Goal: Obtain resource: Download file/media

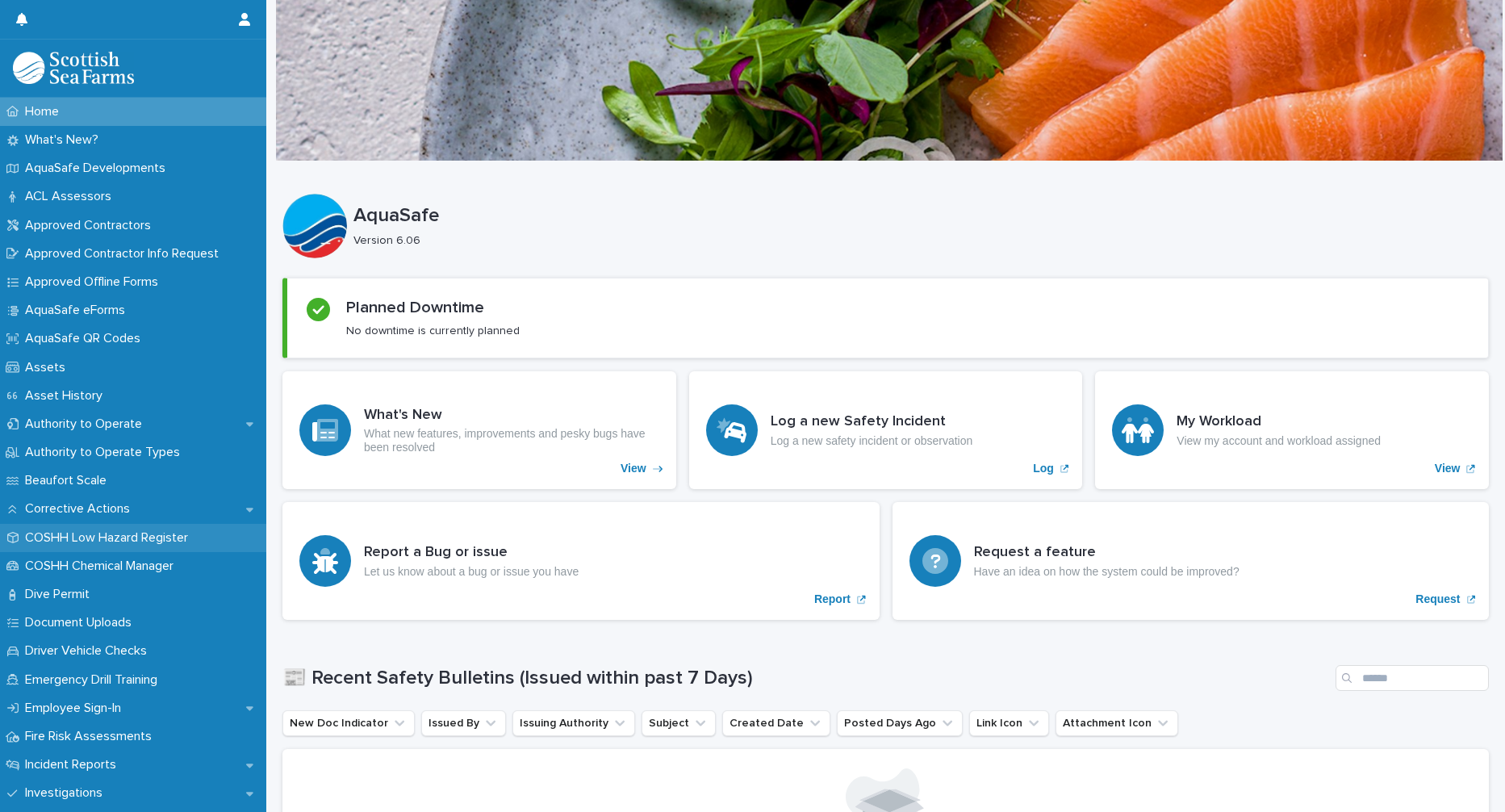
click at [151, 538] on p "COSHH Low Hazard Register" at bounding box center [109, 537] width 182 height 16
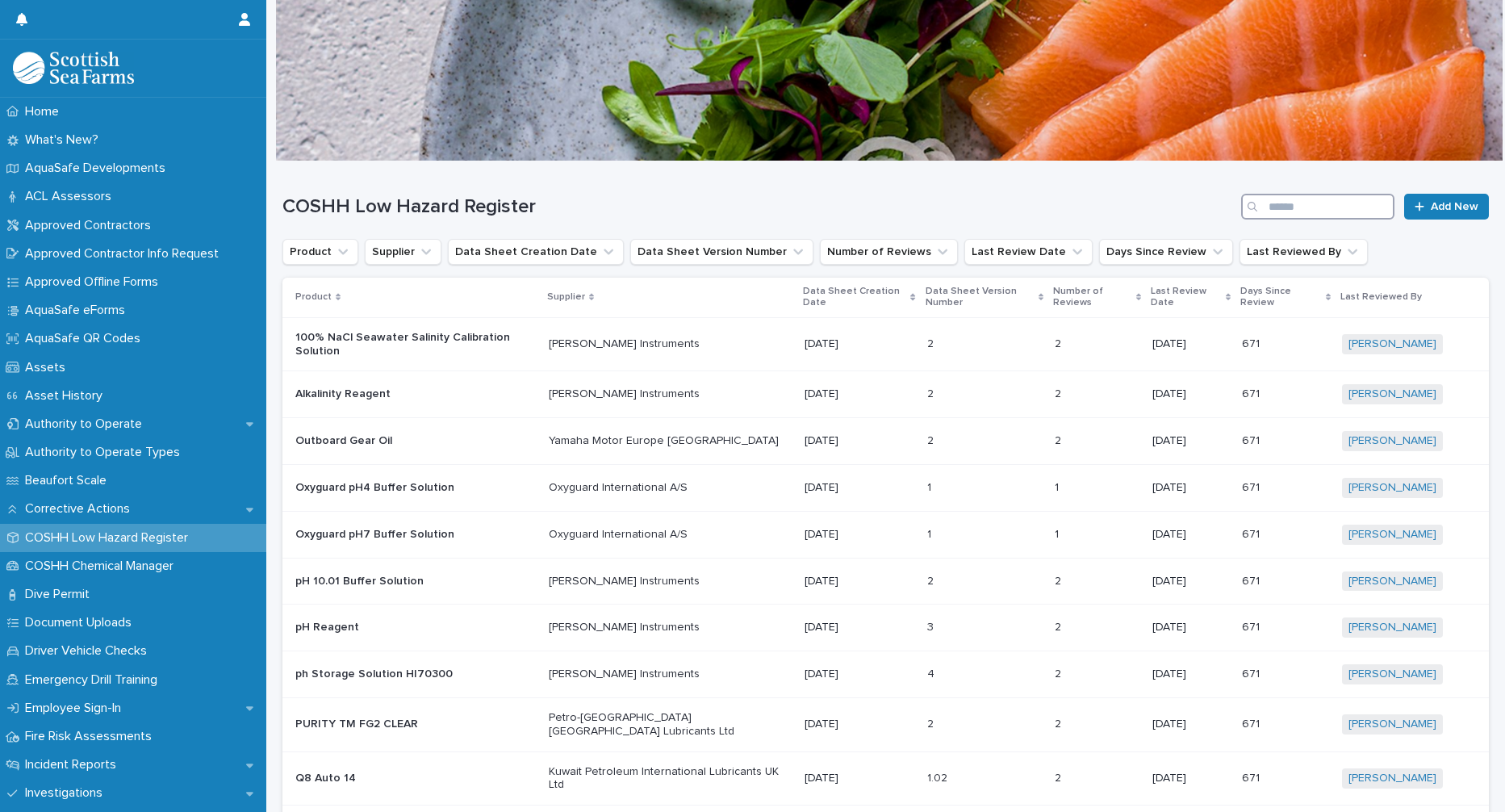
click at [1271, 209] on input "Search" at bounding box center [1318, 207] width 154 height 26
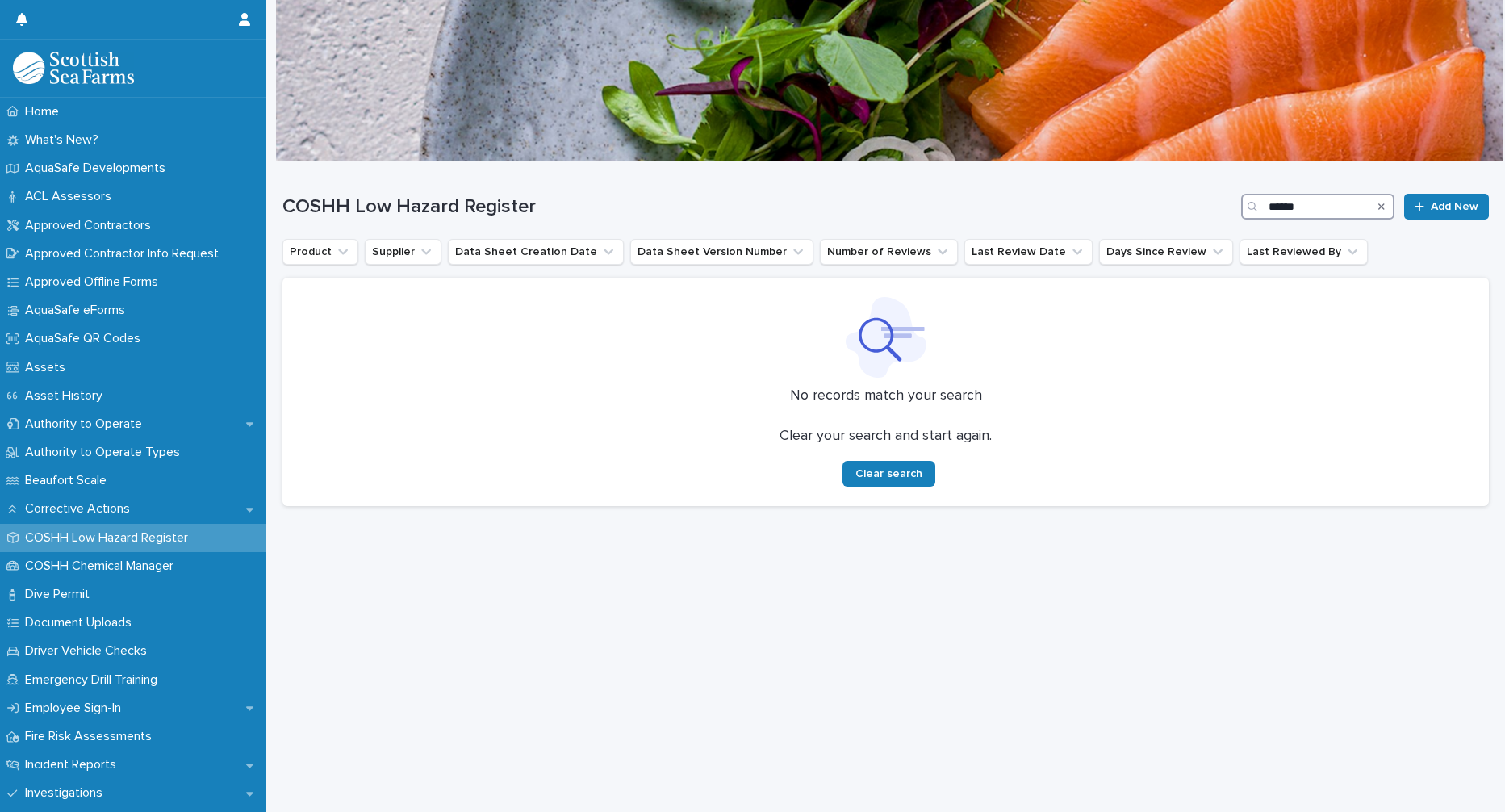
click at [1274, 205] on input "******" at bounding box center [1318, 207] width 154 height 26
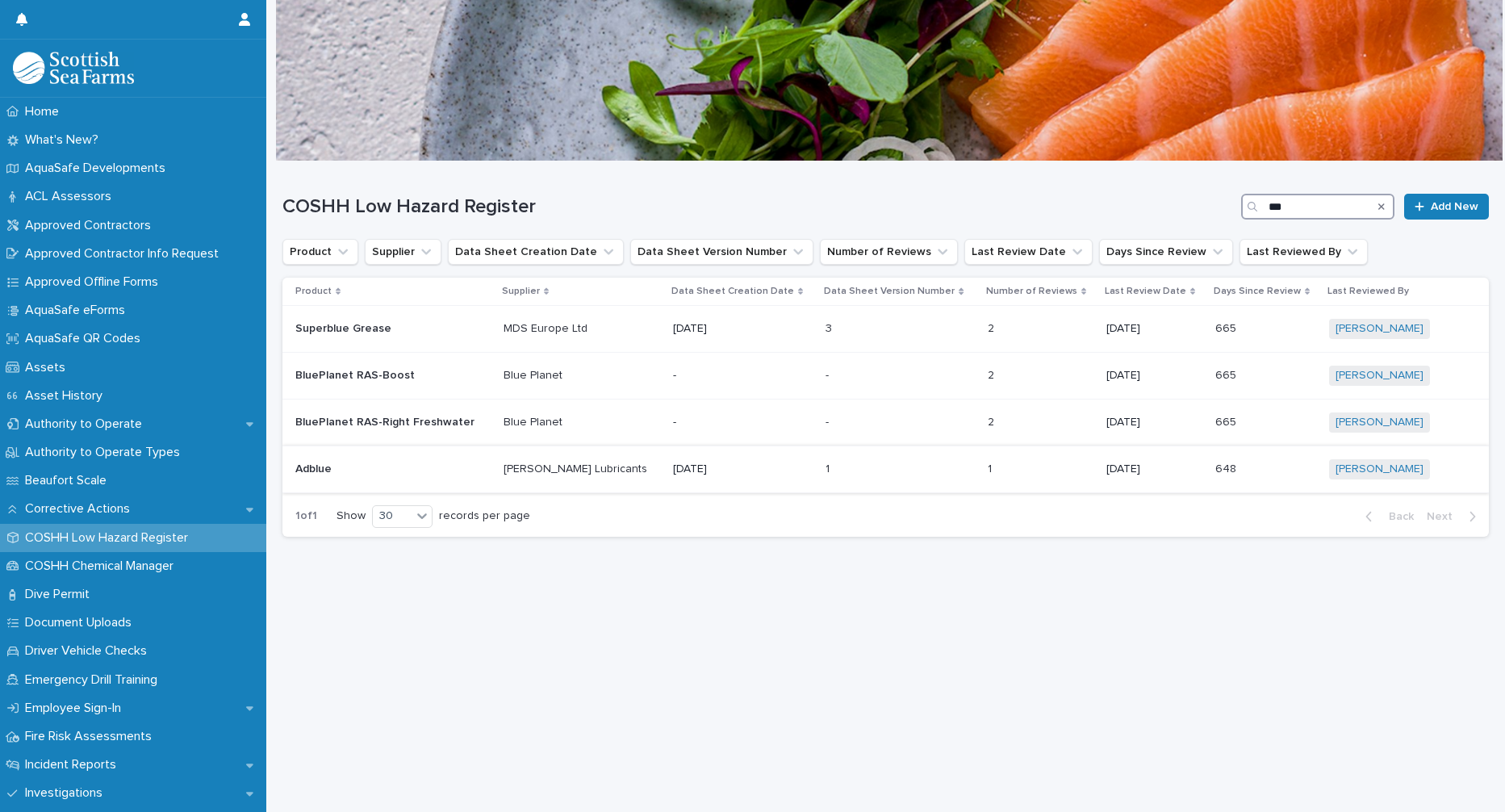
type input "***"
click at [311, 466] on p "Adblue" at bounding box center [393, 469] width 195 height 14
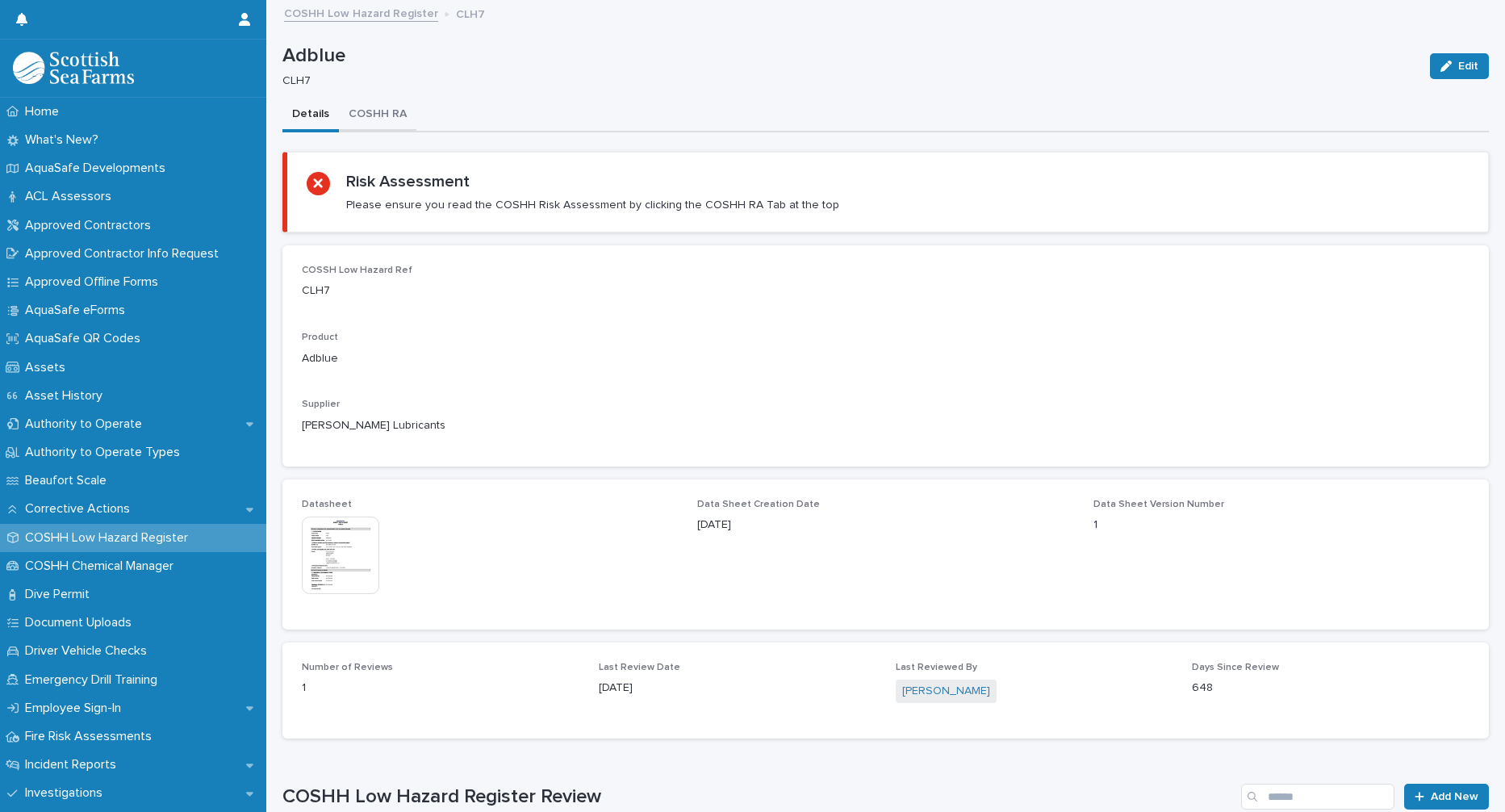
click at [379, 117] on button "COSHH RA" at bounding box center [377, 115] width 78 height 33
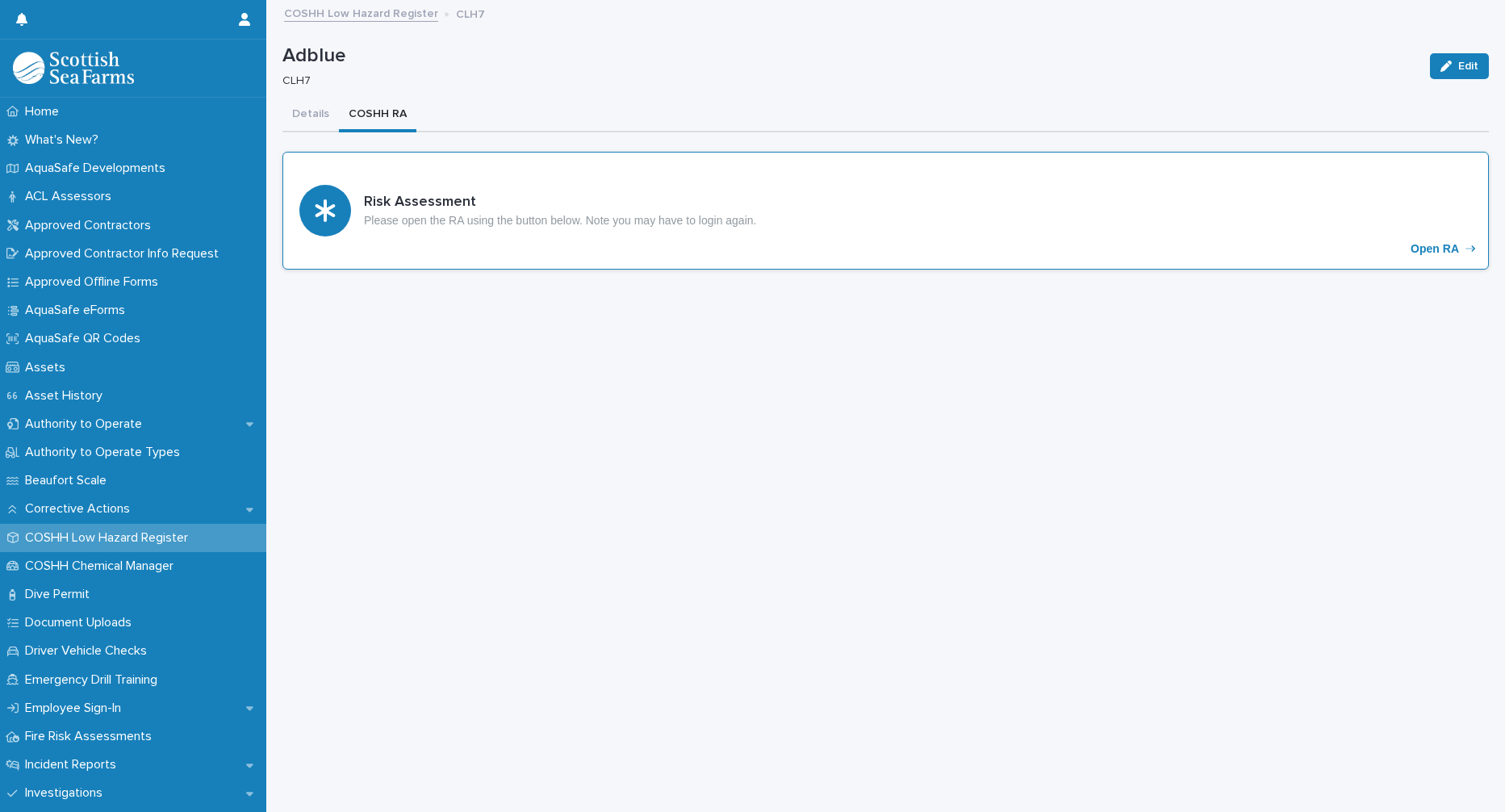
click at [322, 211] on icon "Open RA" at bounding box center [325, 210] width 20 height 23
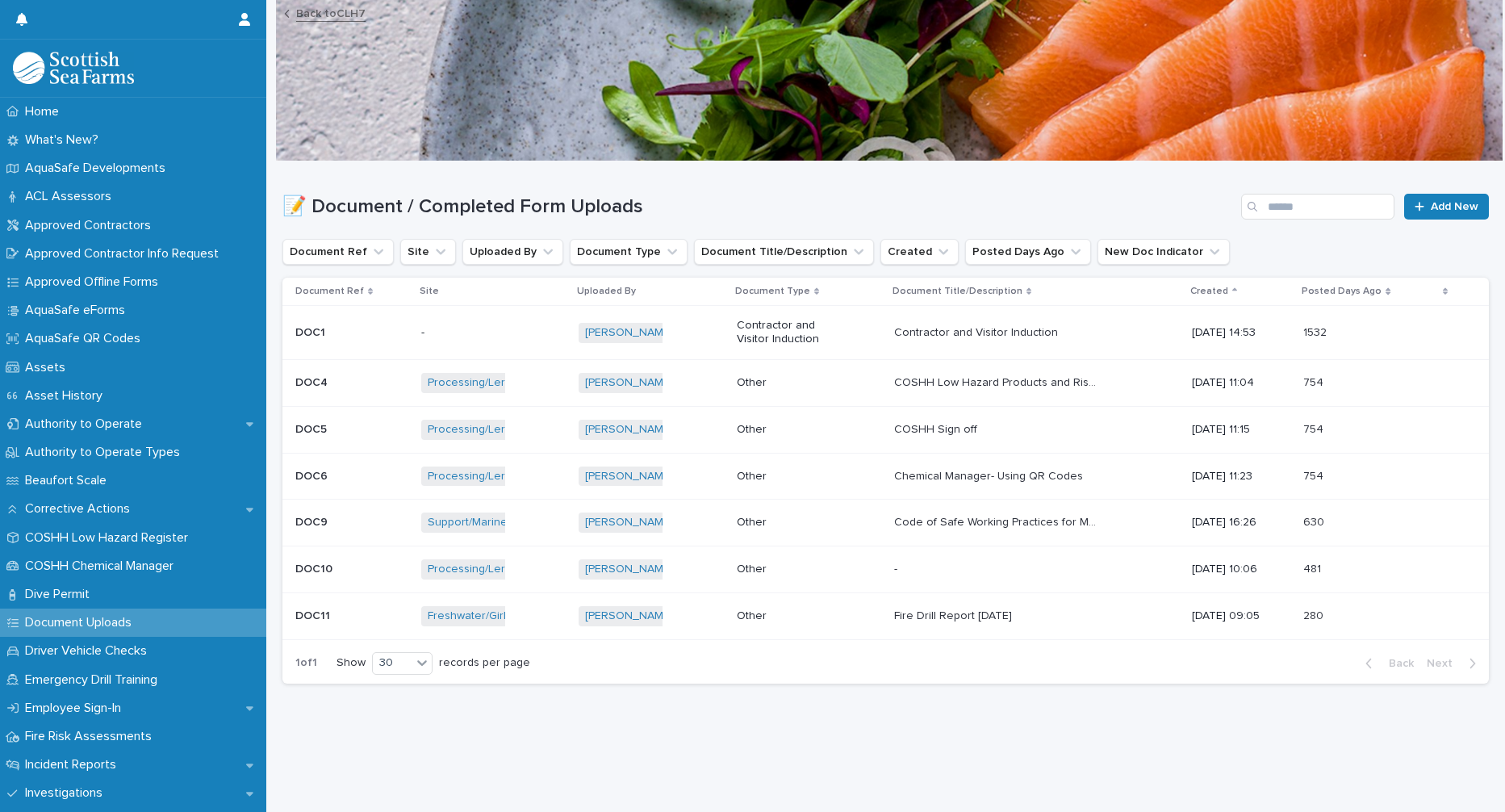
click at [333, 14] on link "Back to CLH7" at bounding box center [331, 12] width 69 height 19
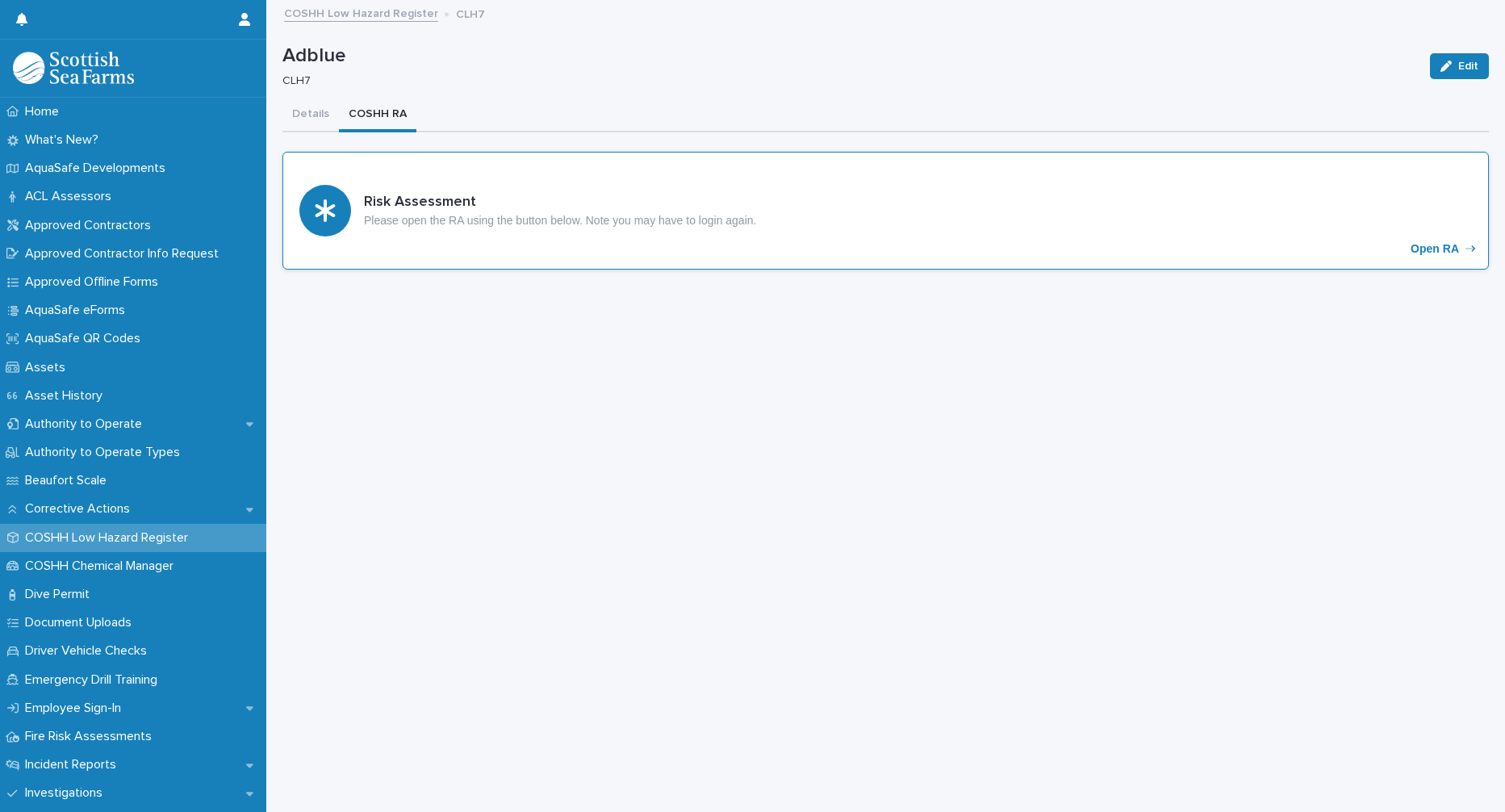
click at [1421, 253] on p "Open RA" at bounding box center [1434, 249] width 48 height 14
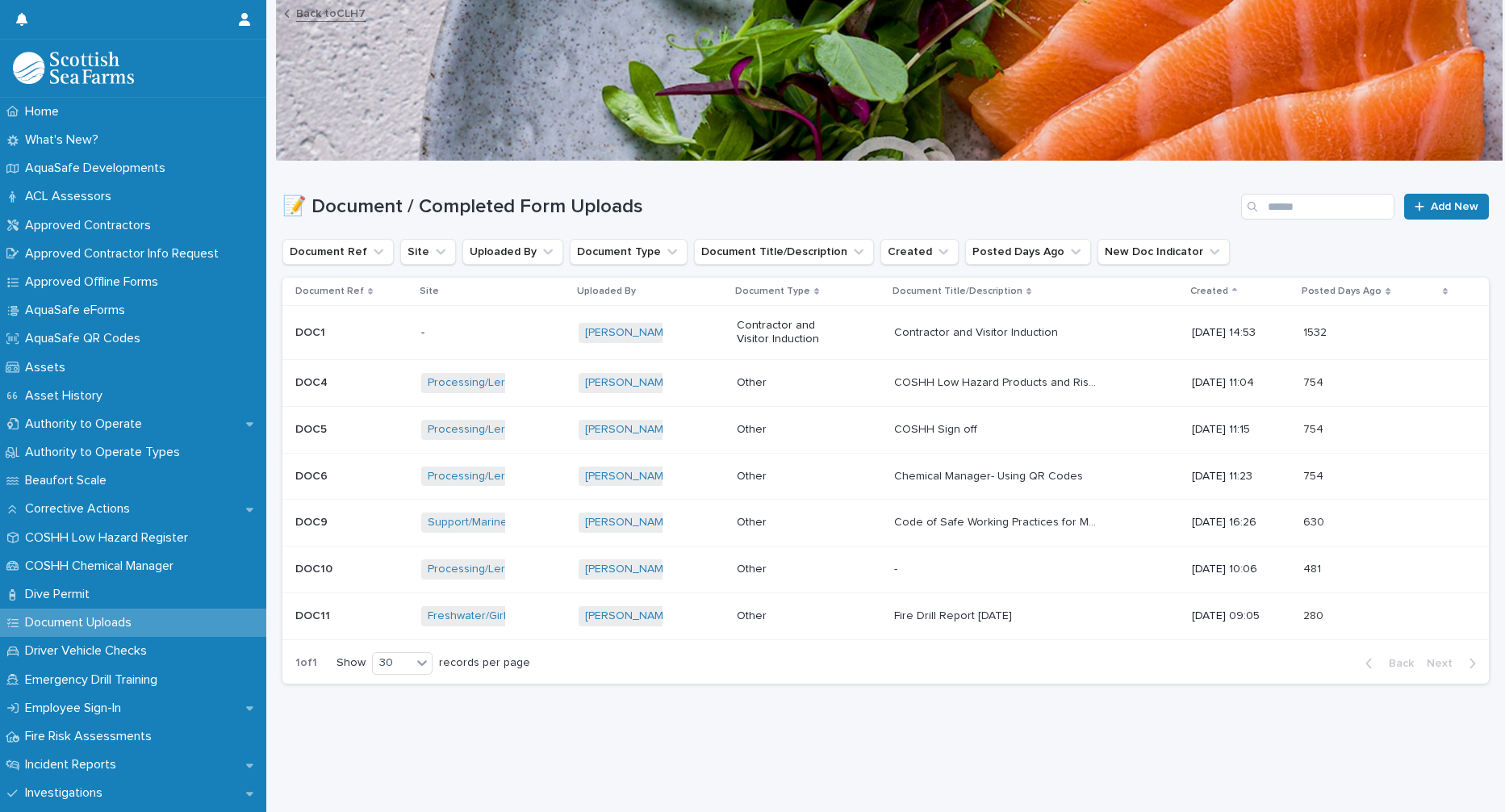
click at [977, 382] on p "COSHH Low Hazard Products and Risk Assessment" at bounding box center [996, 381] width 205 height 17
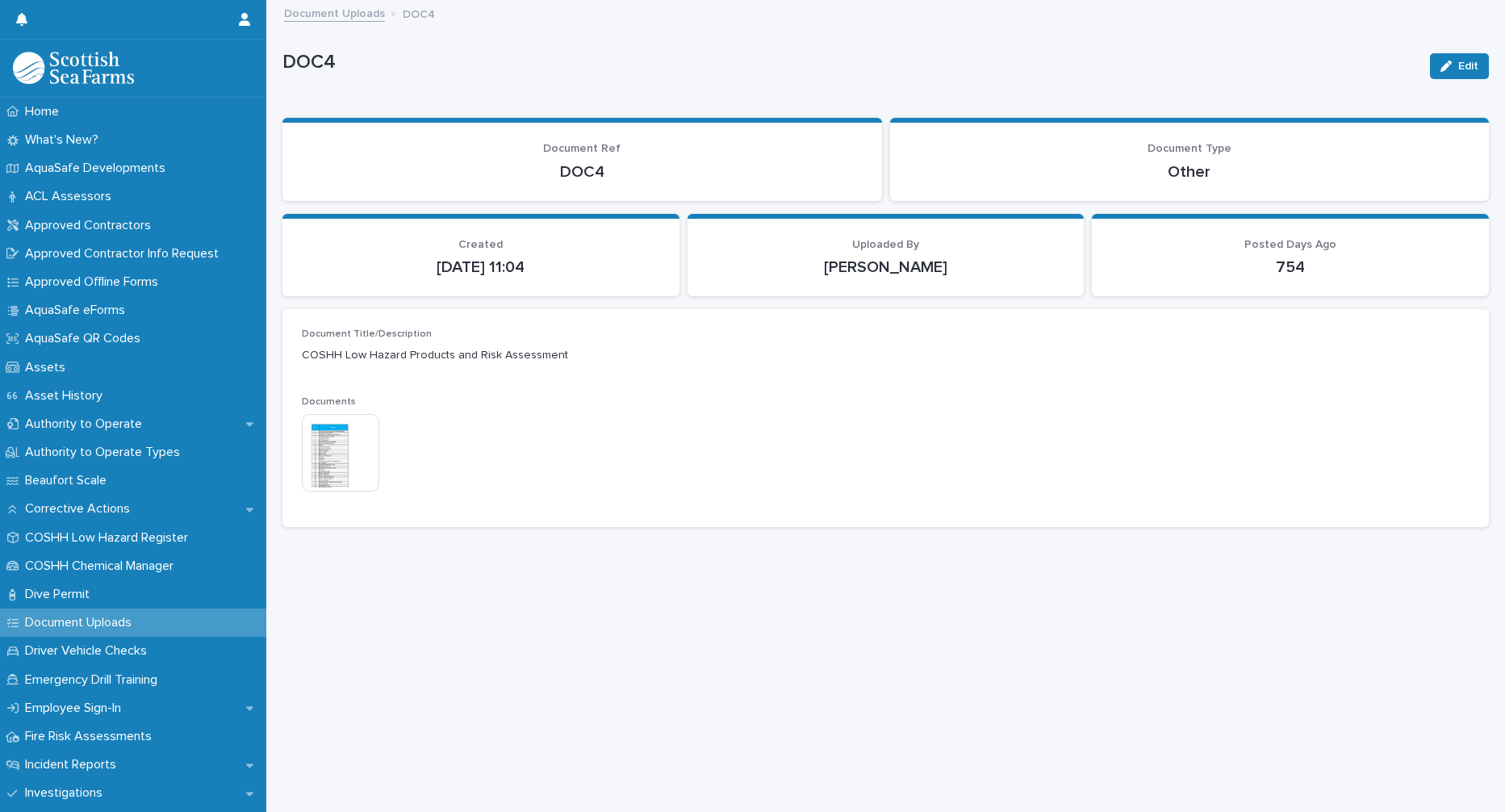
click at [332, 468] on img at bounding box center [341, 452] width 78 height 78
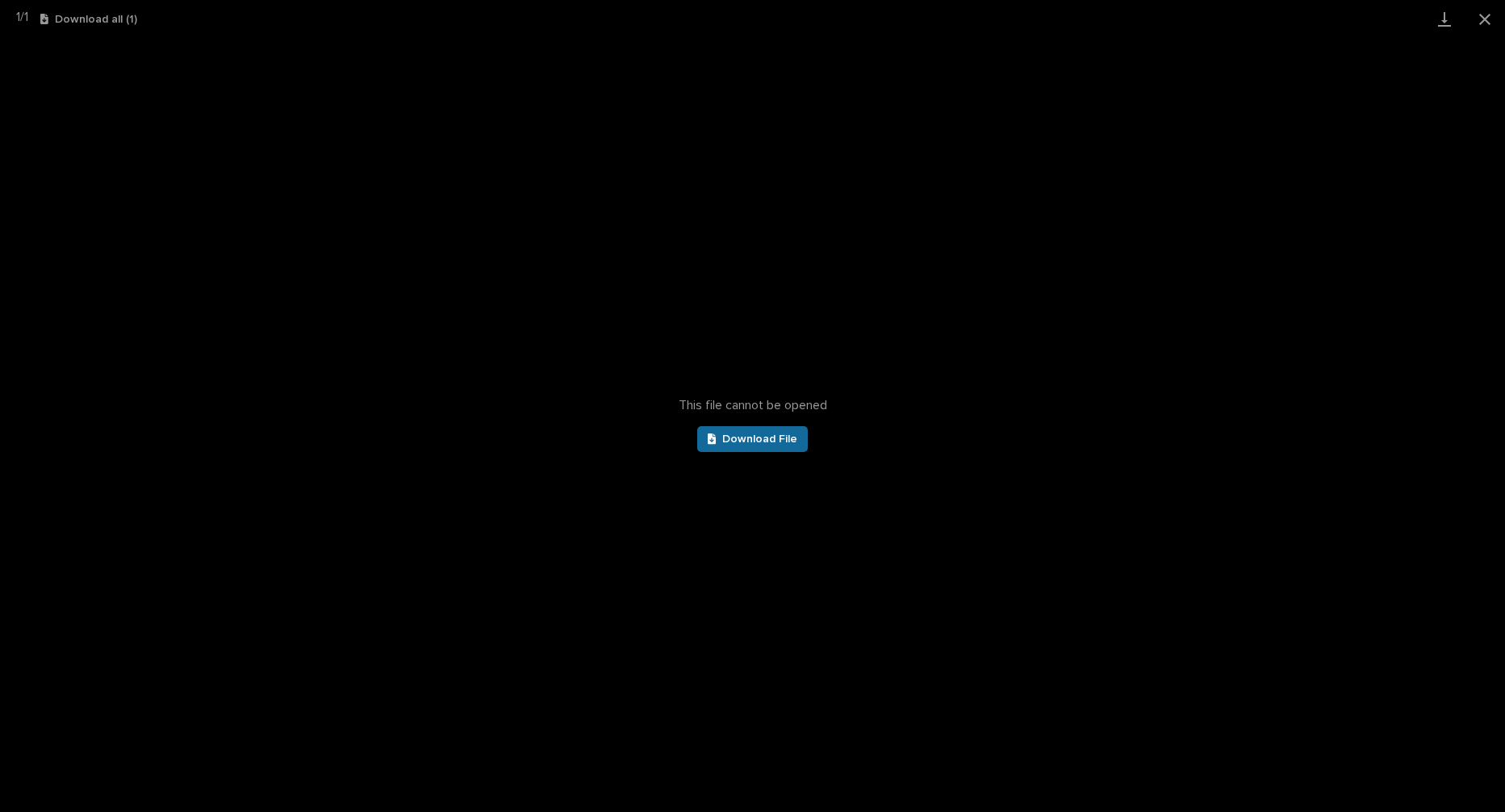
click at [798, 442] on link "Download File" at bounding box center [752, 439] width 111 height 26
